Goal: Find specific page/section: Find specific page/section

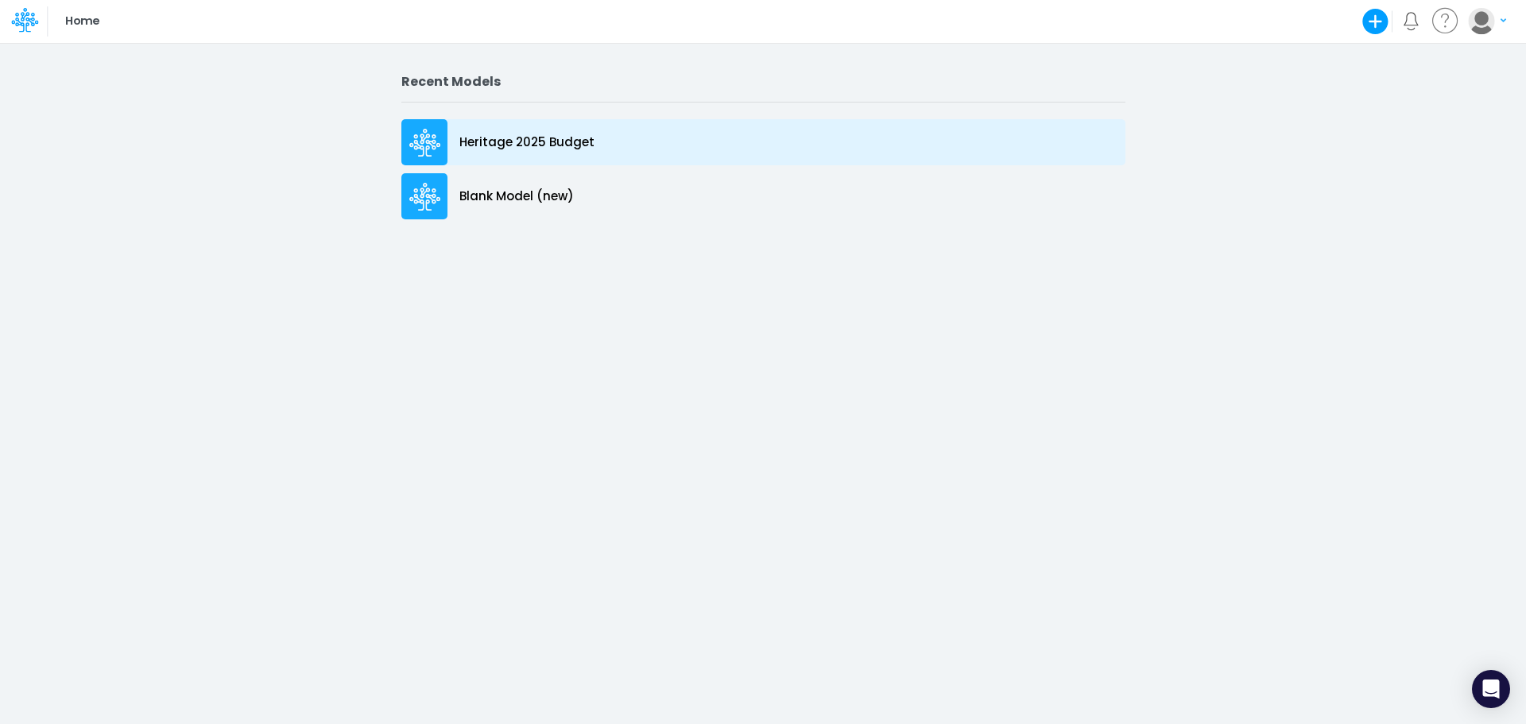
click at [548, 153] on div "Heritage 2025 Budget" at bounding box center [763, 142] width 724 height 46
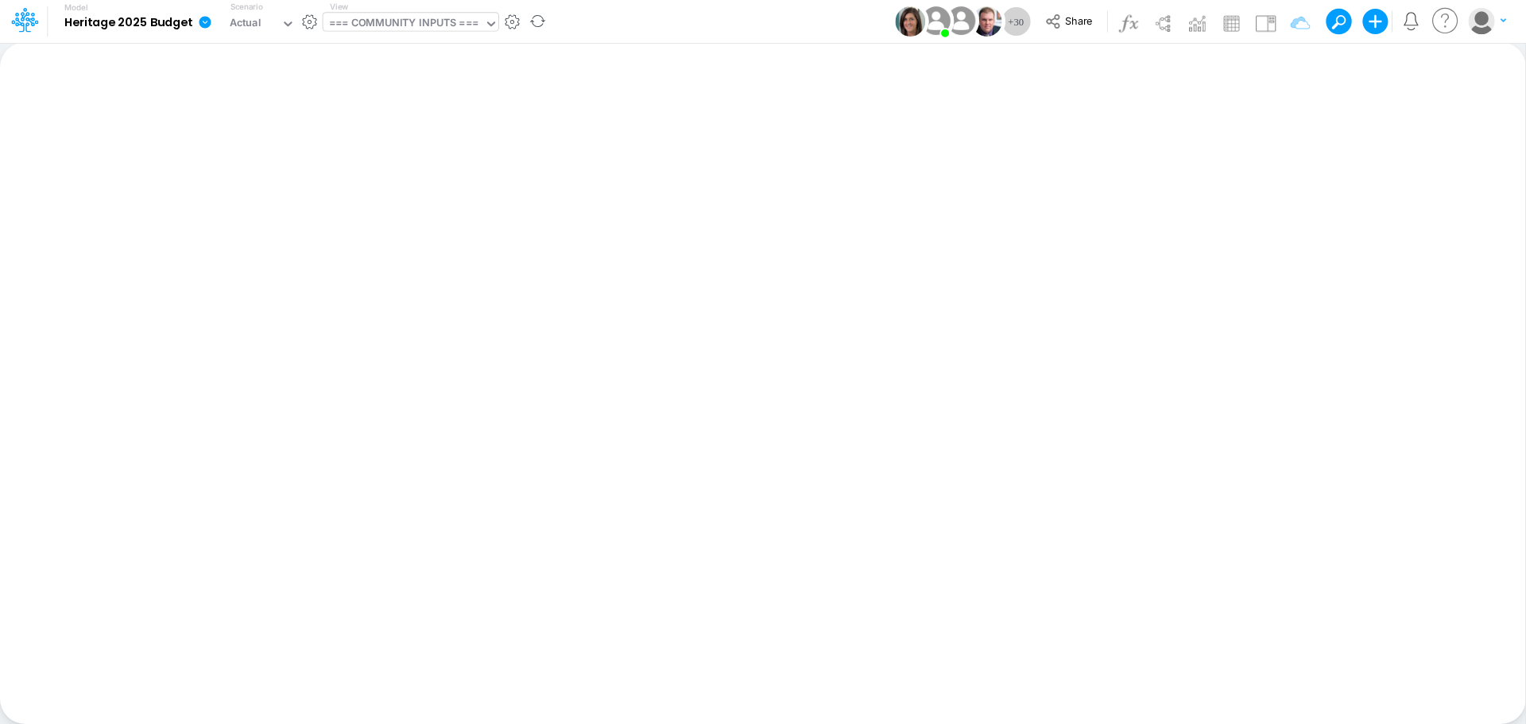
click at [482, 29] on input "text" at bounding box center [482, 24] width 2 height 15
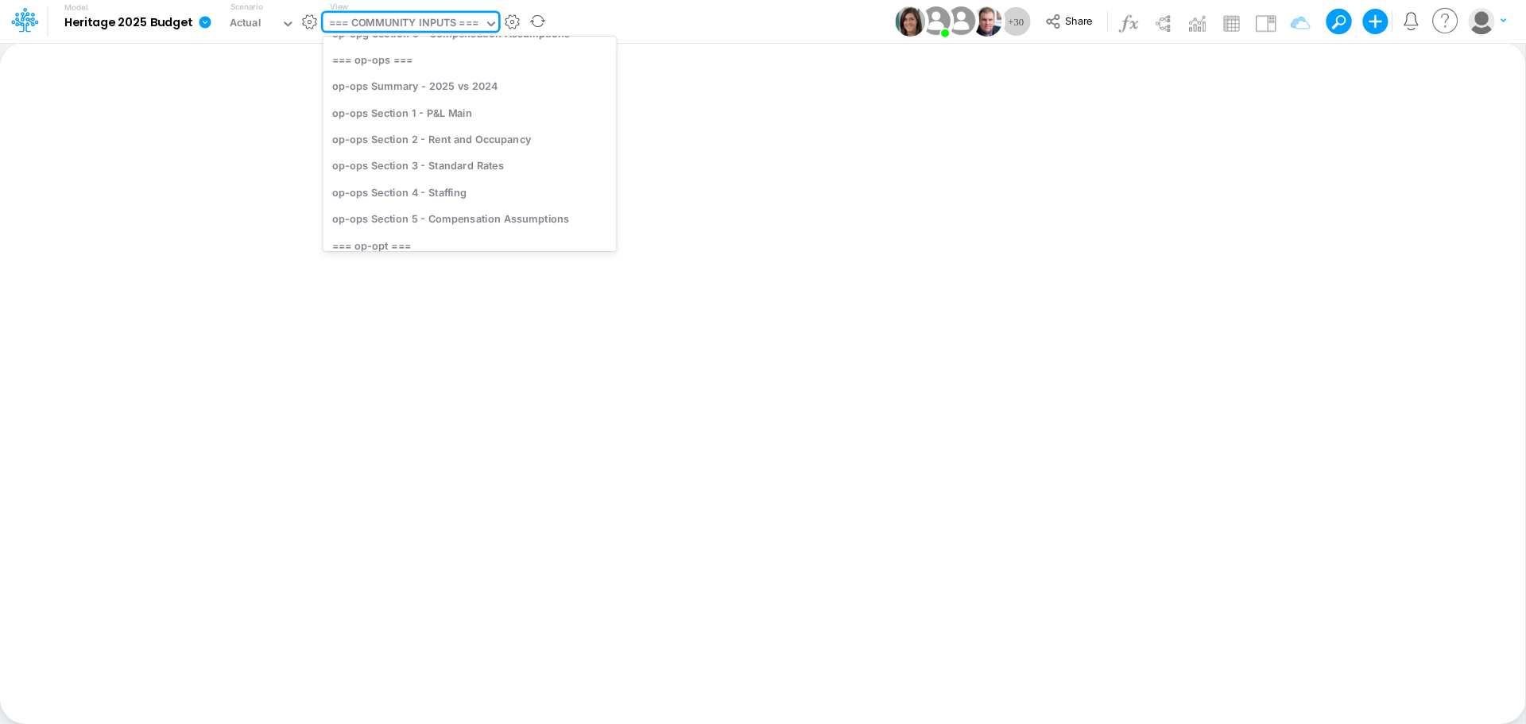
scroll to position [3020, 0]
click at [494, 153] on div "op-opg Section 2 - Rent and Occupancy" at bounding box center [469, 148] width 293 height 26
